Goal: Complete application form

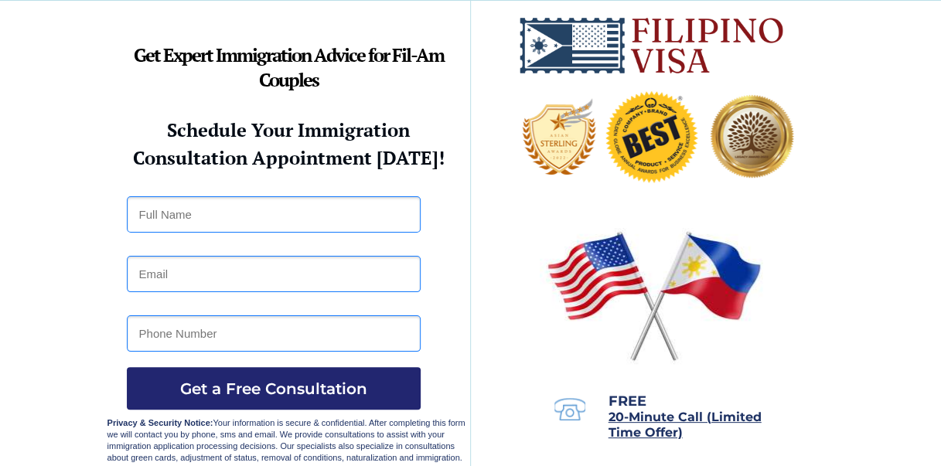
click at [324, 239] on div at bounding box center [470, 235] width 727 height 469
click at [301, 220] on input "text" at bounding box center [274, 214] width 294 height 36
click at [196, 226] on input "text" at bounding box center [274, 214] width 294 height 36
click at [220, 216] on input "[PERSON_NAME]" at bounding box center [274, 214] width 294 height 36
type input "[PERSON_NAME]"
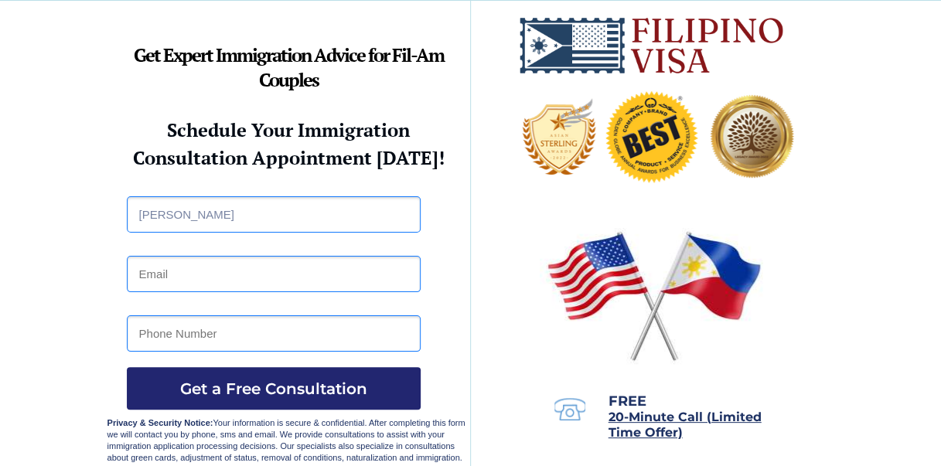
click at [158, 274] on input "email" at bounding box center [274, 274] width 294 height 36
type input "[EMAIL_ADDRESS][DOMAIN_NAME]"
click at [138, 328] on input "tel" at bounding box center [274, 333] width 294 height 36
click at [180, 332] on input "[PHONE_NUMBER]" at bounding box center [274, 333] width 294 height 36
type input "[PHONE_NUMBER]"
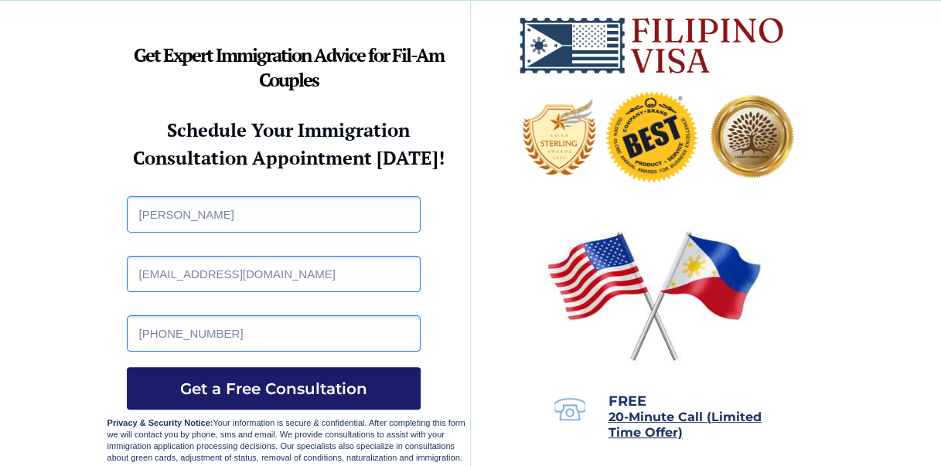
click at [321, 396] on span "Get a Free Consultation" at bounding box center [274, 388] width 294 height 19
